Goal: Information Seeking & Learning: Learn about a topic

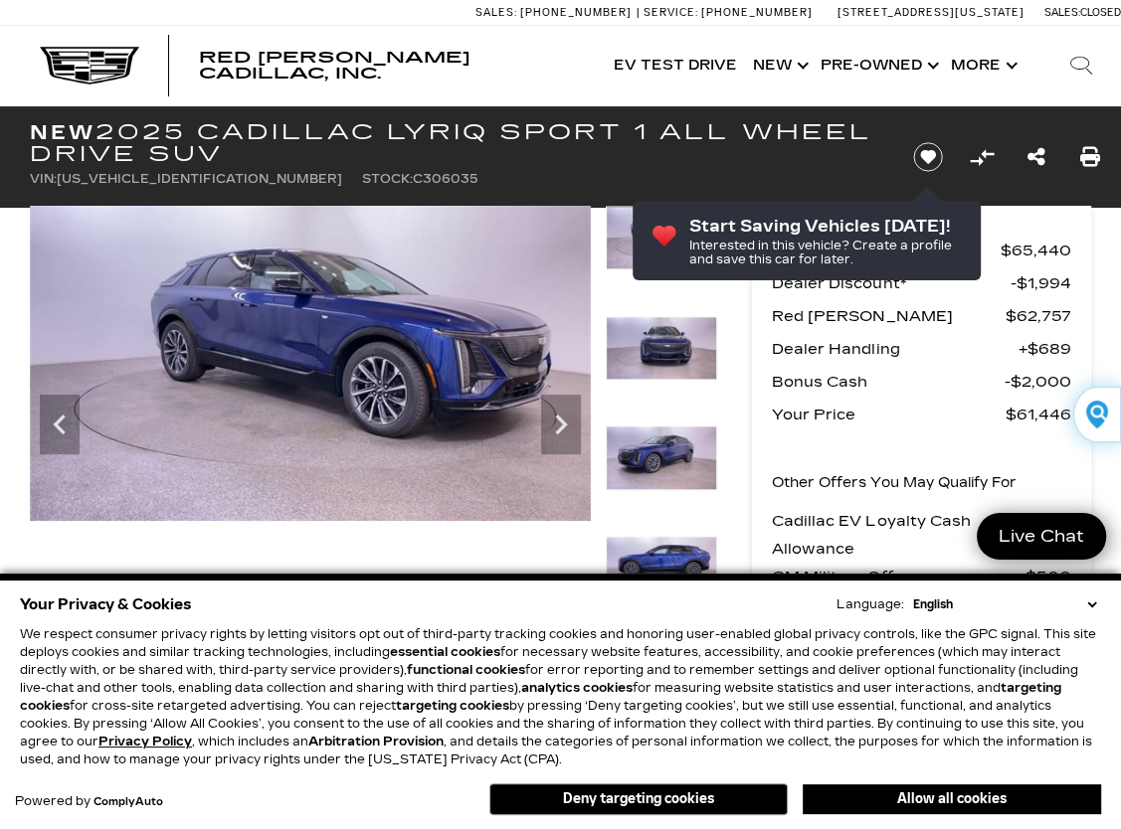
click at [678, 441] on img at bounding box center [662, 459] width 112 height 64
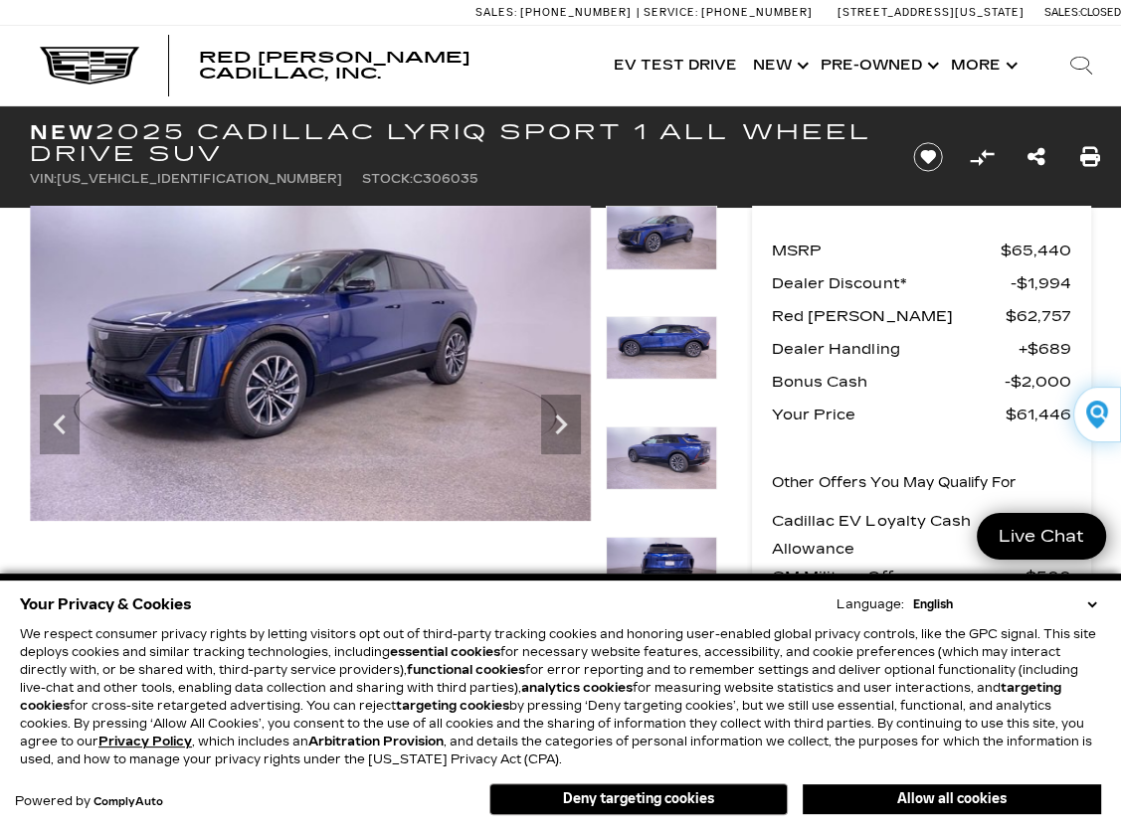
click at [690, 339] on img at bounding box center [662, 348] width 112 height 64
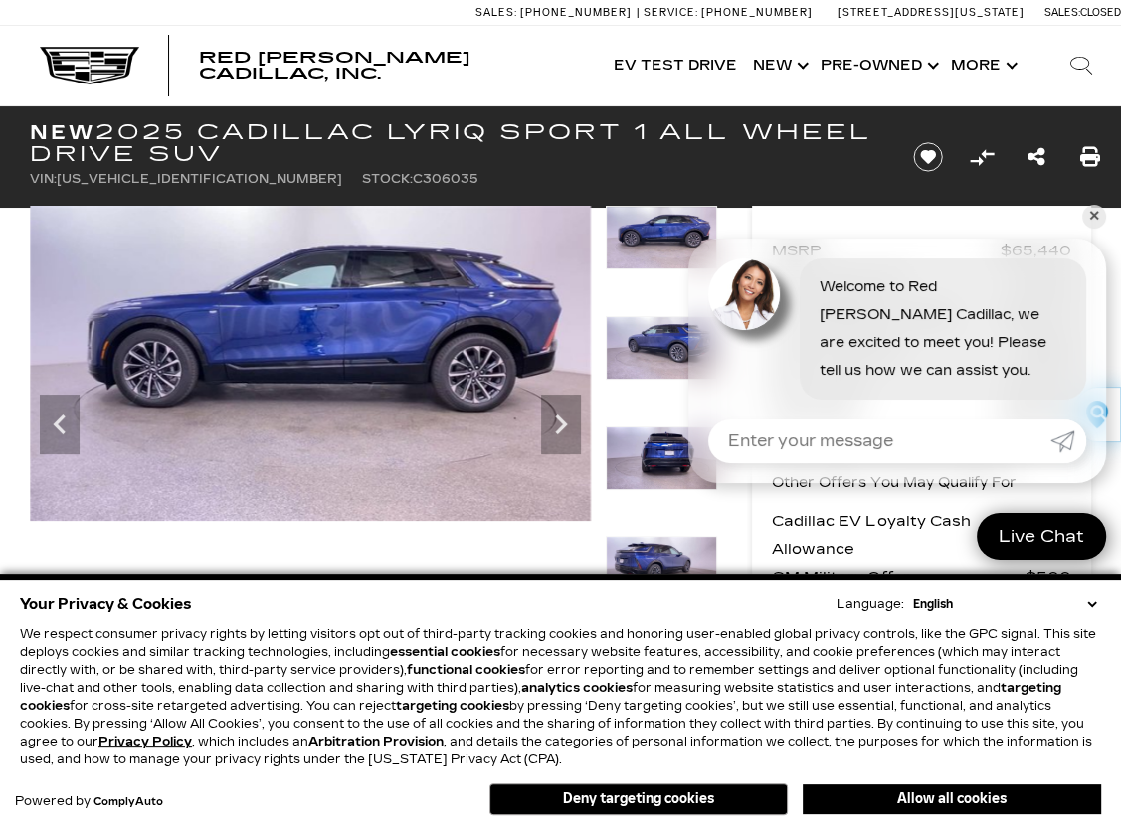
click at [664, 455] on img at bounding box center [662, 459] width 112 height 64
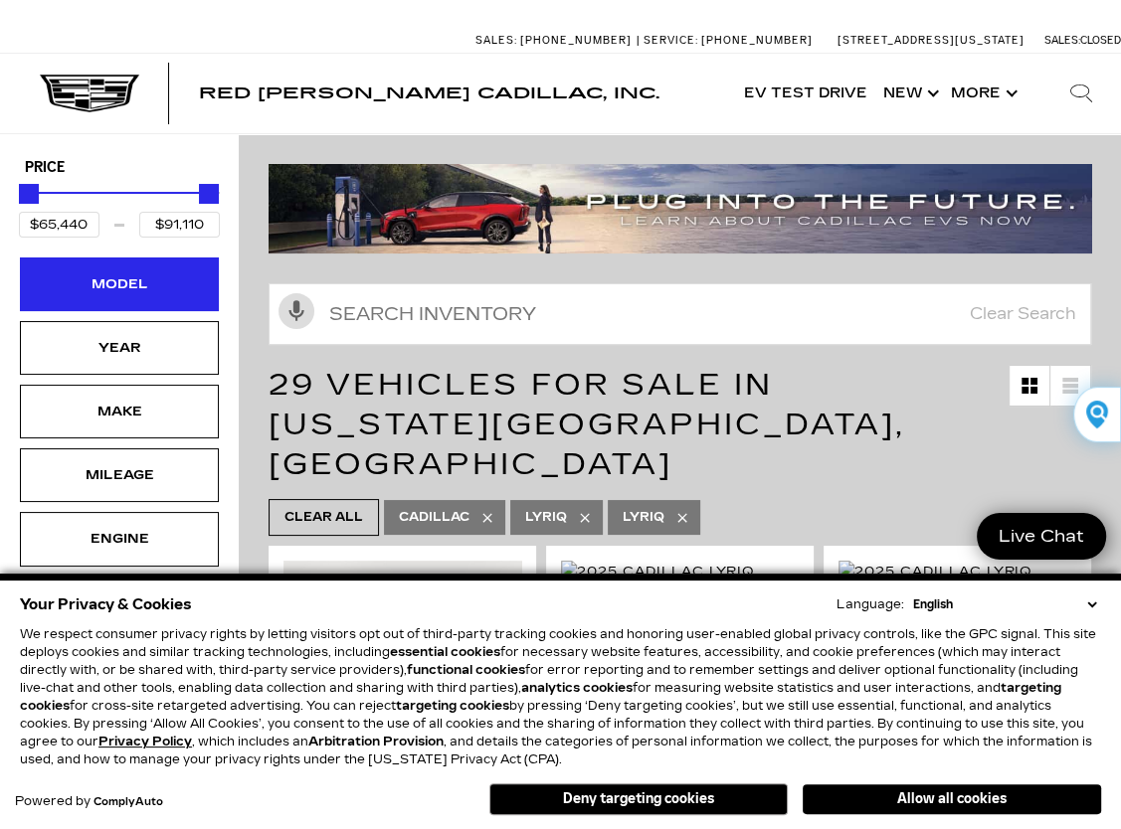
click at [111, 280] on div "Model" at bounding box center [119, 284] width 99 height 22
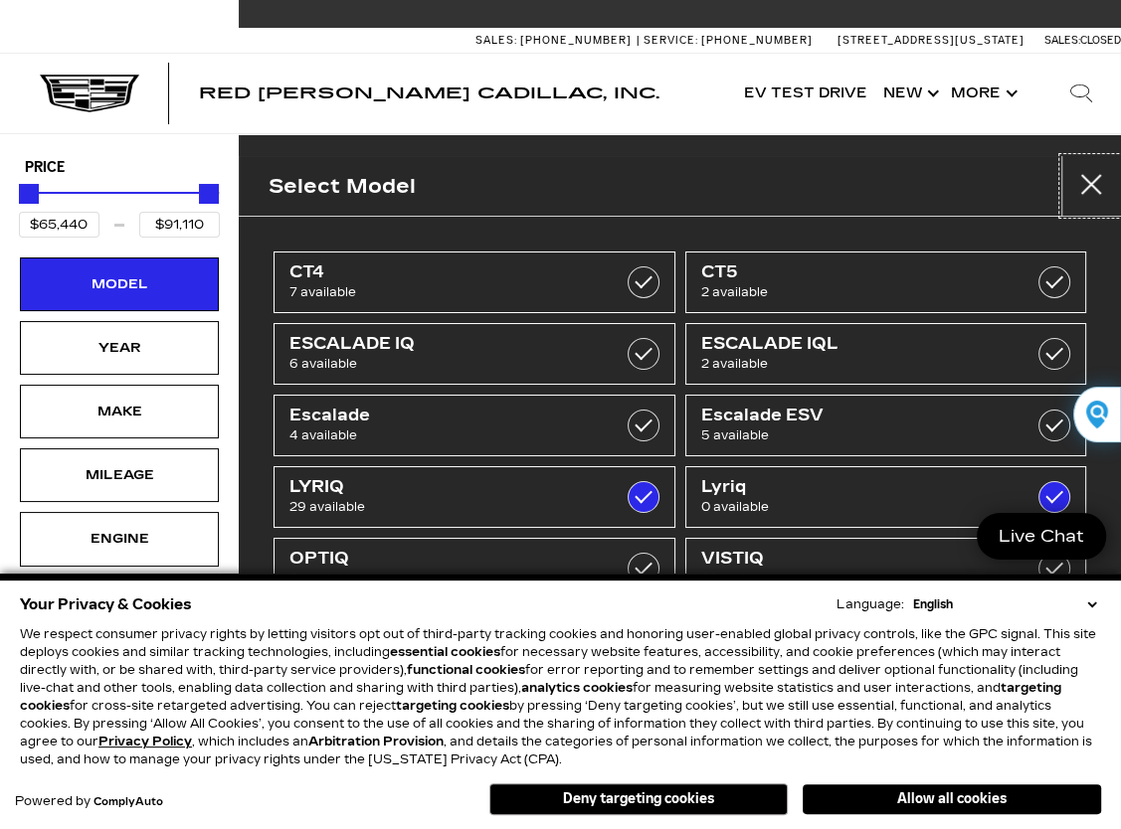
click at [1090, 177] on button "close" at bounding box center [1091, 186] width 60 height 60
